Goal: Information Seeking & Learning: Learn about a topic

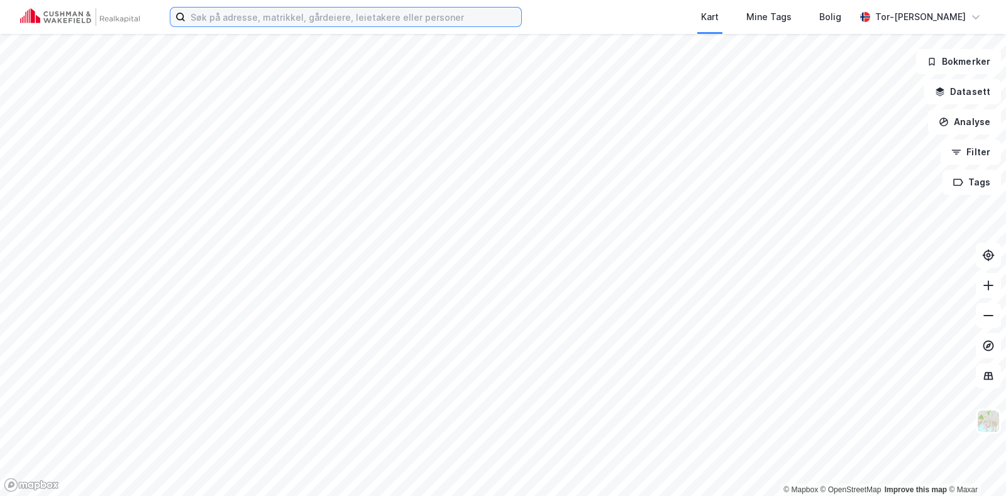
click at [211, 11] on input at bounding box center [354, 17] width 336 height 19
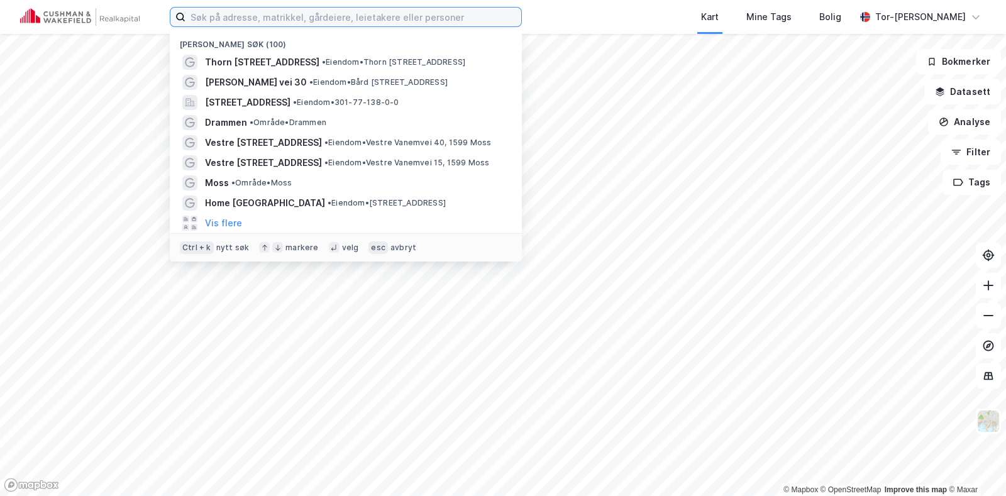
paste input "Thorn [STREET_ADDRESS]"
type input "Thorn [STREET_ADDRESS]"
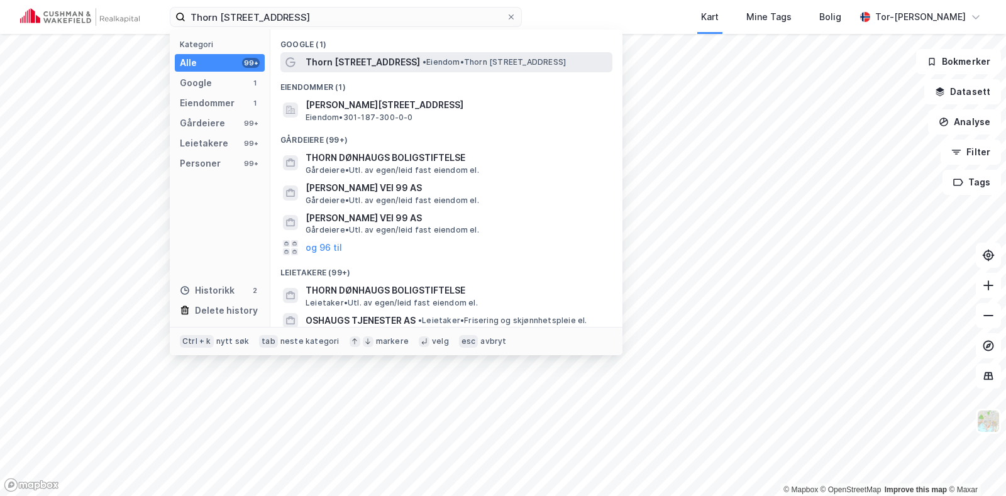
click at [358, 64] on span "Thorn [STREET_ADDRESS]" at bounding box center [363, 62] width 114 height 15
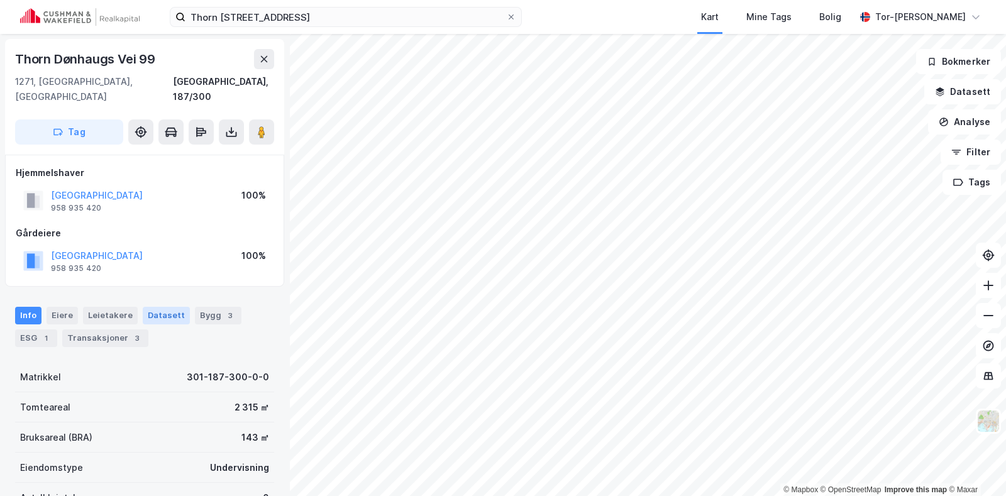
scroll to position [188, 0]
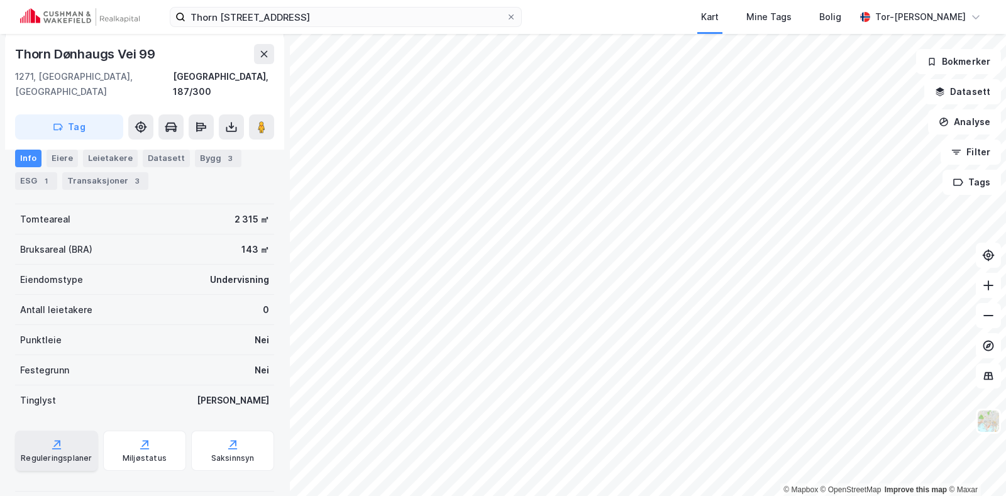
click at [60, 453] on div "Reguleringsplaner" at bounding box center [56, 458] width 71 height 10
